Goal: Check status

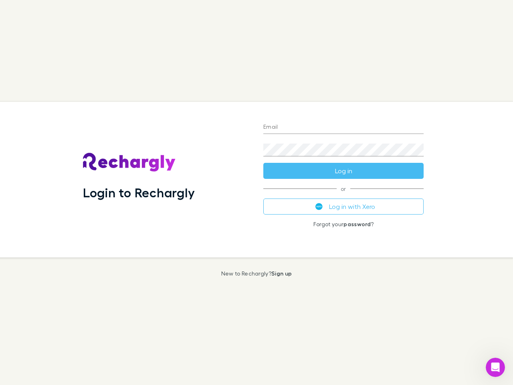
click at [257, 193] on div "Login to Rechargly" at bounding box center [167, 180] width 181 height 156
click at [344, 128] on input "Email" at bounding box center [344, 127] width 160 height 13
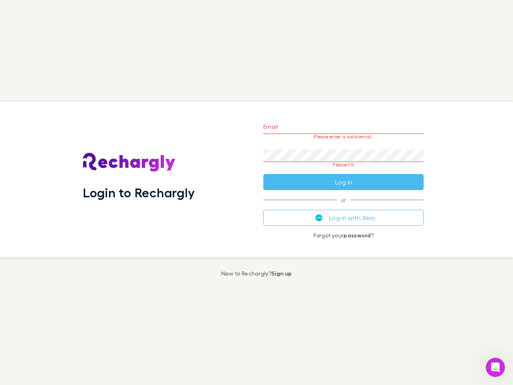
click at [344, 171] on form "Email Please enter a valid email. Password Please fill Log in" at bounding box center [344, 152] width 160 height 75
click at [344, 207] on div "Email Please enter a valid email. Password Please fill Log in or Log in with Xe…" at bounding box center [343, 180] width 173 height 156
click at [496, 367] on icon "Open Intercom Messenger" at bounding box center [495, 367] width 13 height 13
